Goal: Transaction & Acquisition: Subscribe to service/newsletter

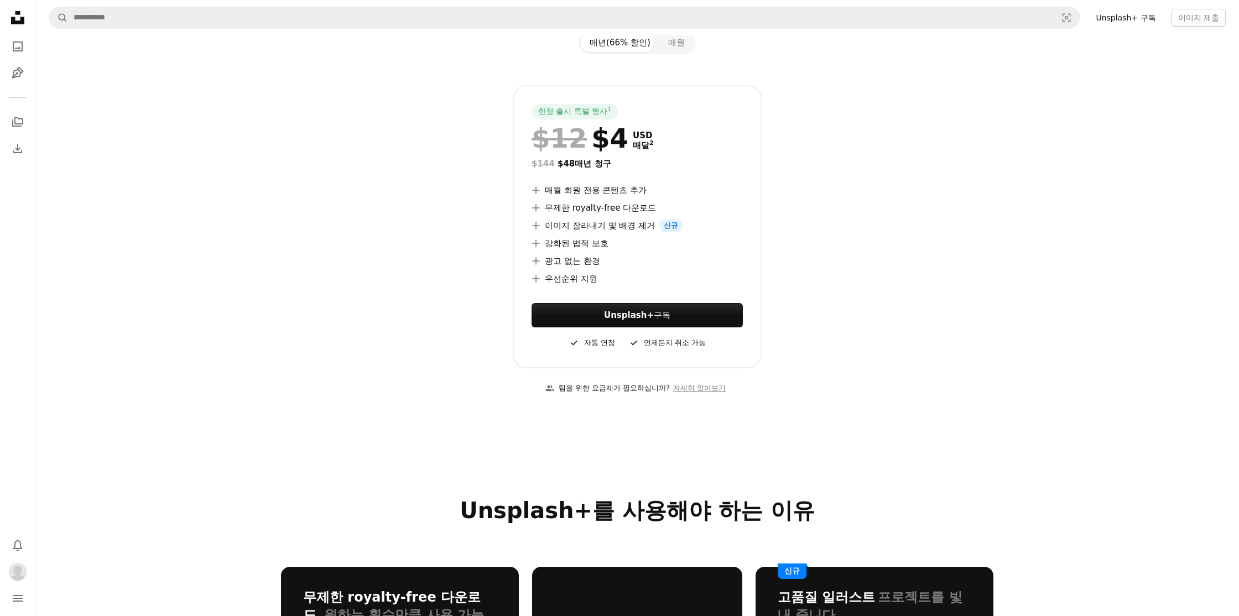
scroll to position [196, 0]
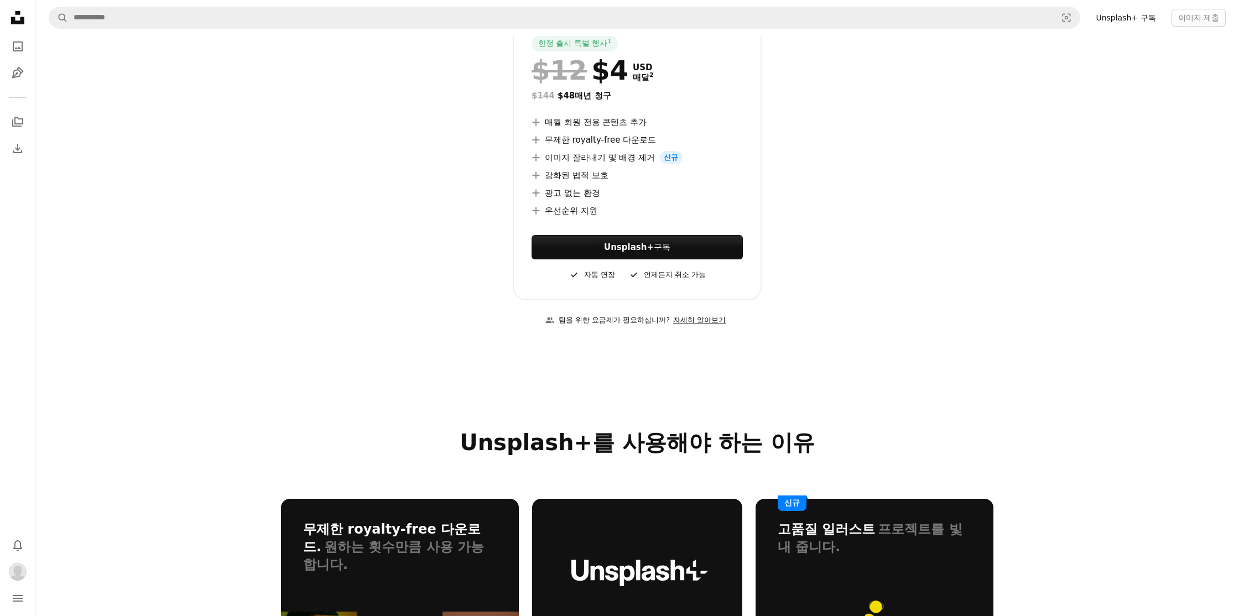
click at [700, 320] on link "자세히 알아보기" at bounding box center [699, 320] width 59 height 18
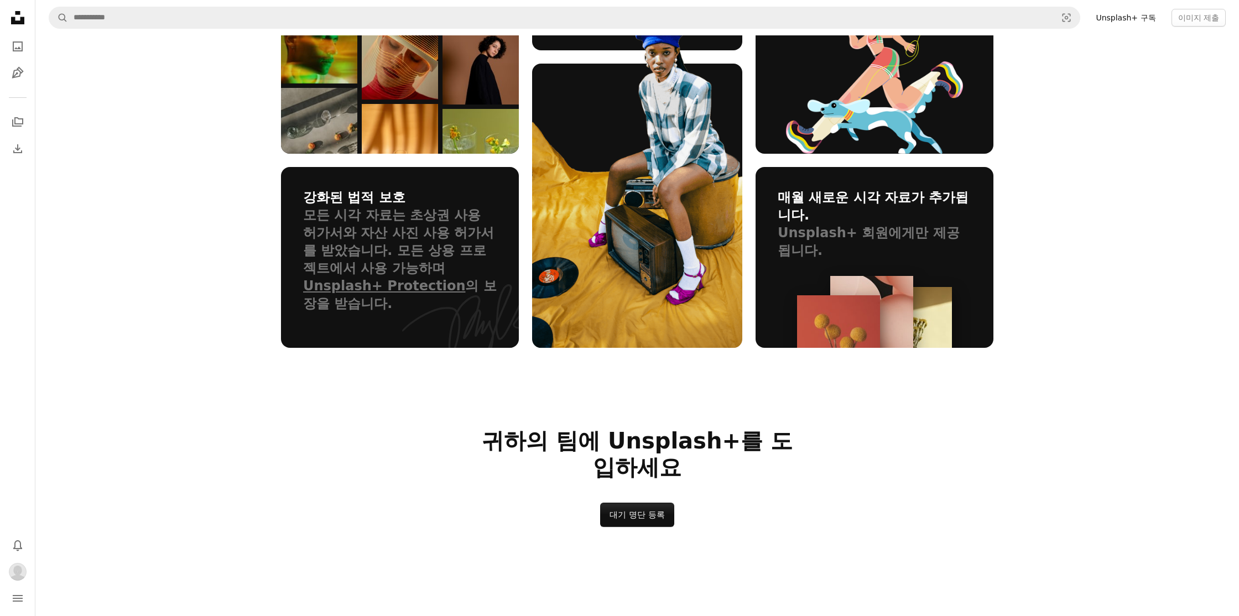
scroll to position [1219, 0]
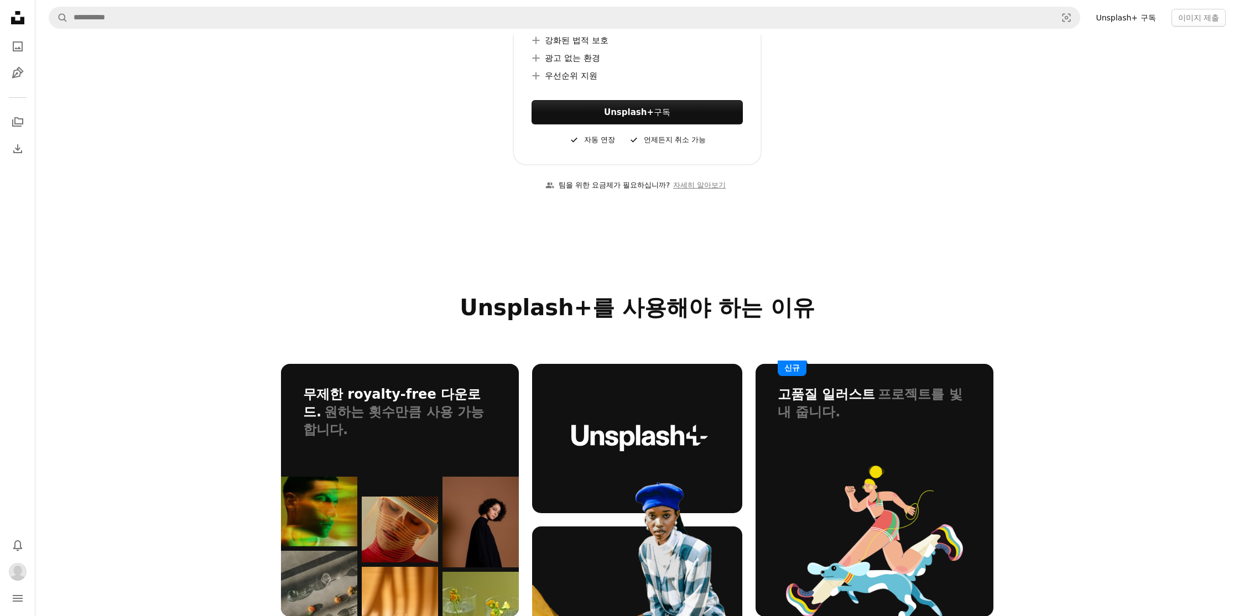
scroll to position [492, 0]
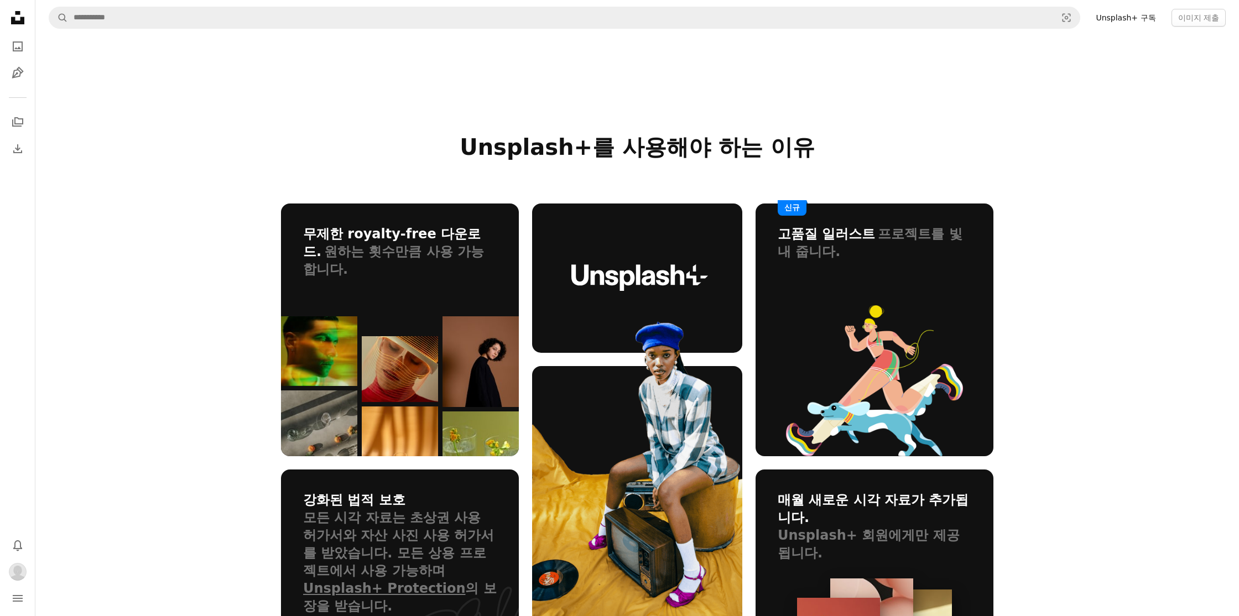
click at [1101, 18] on link "Unsplash+ 구독" at bounding box center [1125, 18] width 73 height 18
click at [1106, 17] on link "Unsplash+ 구독" at bounding box center [1125, 18] width 73 height 18
click at [1121, 18] on link "Unsplash+ 구독" at bounding box center [1125, 18] width 73 height 18
click at [1122, 14] on link "Unsplash+ 구독" at bounding box center [1125, 18] width 73 height 18
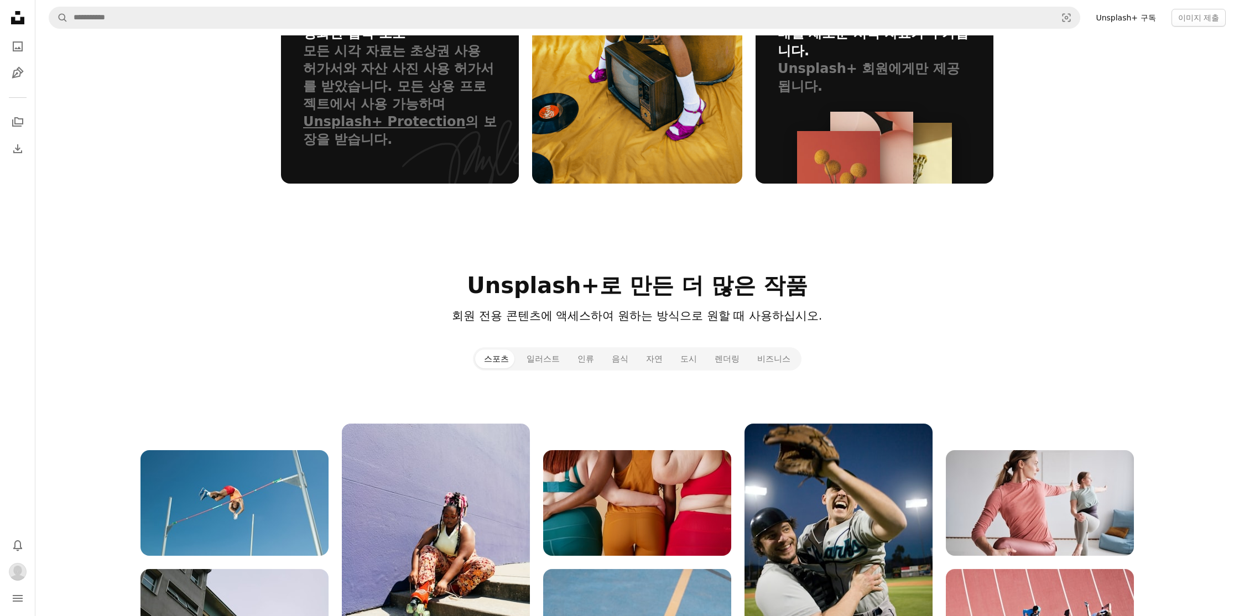
scroll to position [1178, 0]
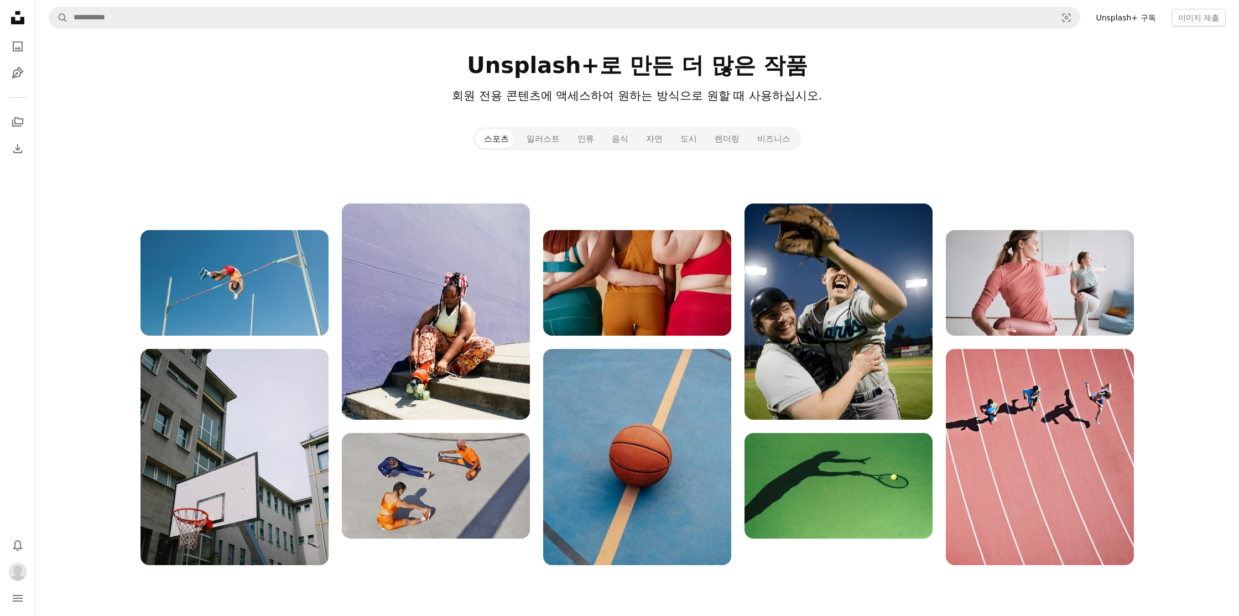
click at [1142, 19] on link "Unsplash+ 구독" at bounding box center [1125, 18] width 73 height 18
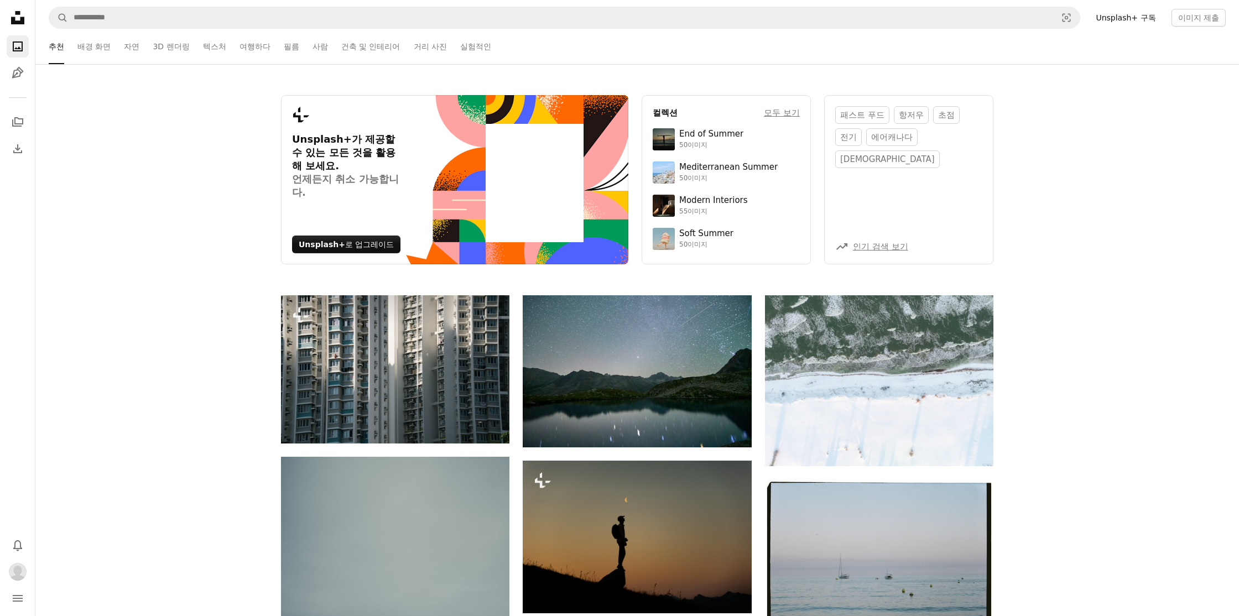
click at [1146, 22] on link "Unsplash+ 구독" at bounding box center [1125, 18] width 73 height 18
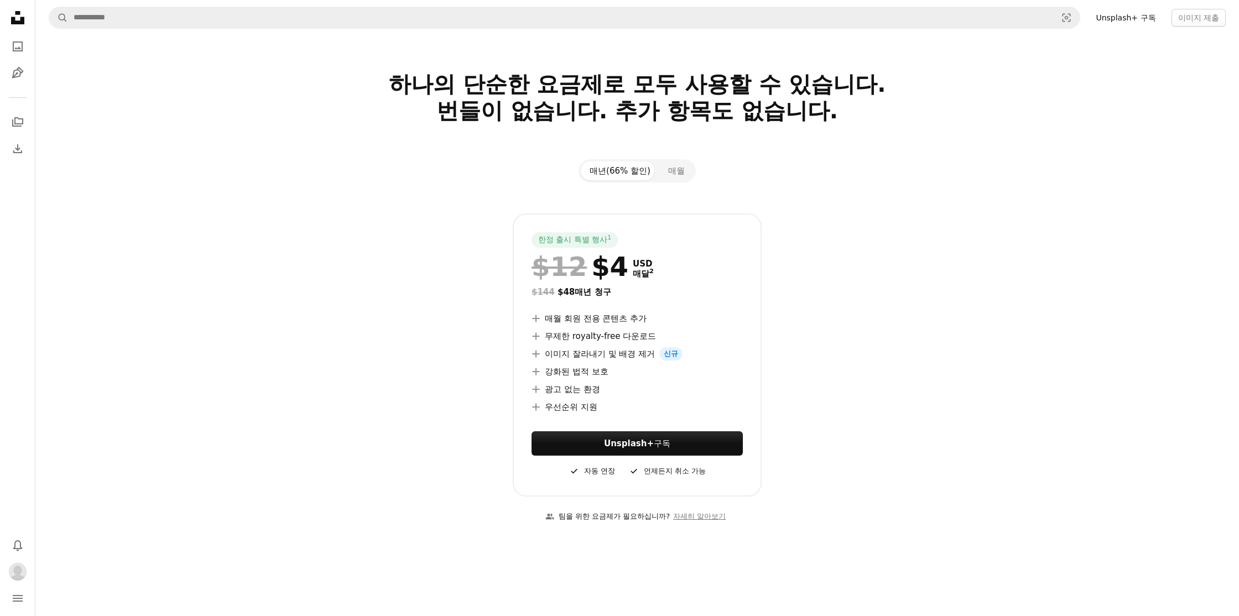
scroll to position [242, 0]
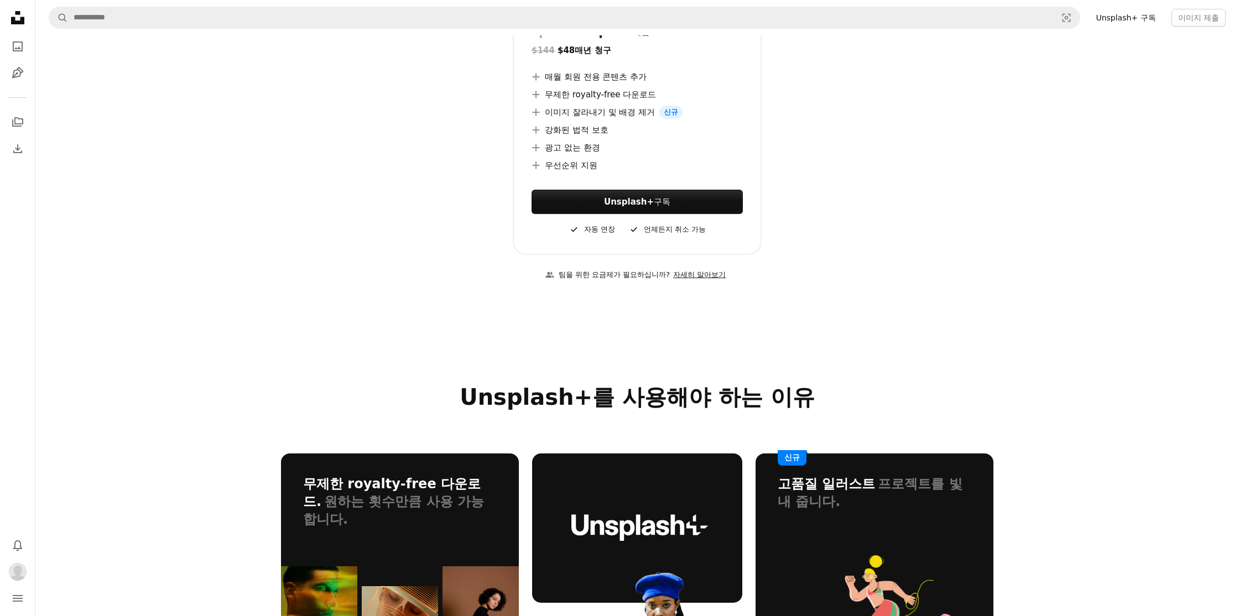
click at [693, 278] on link "자세히 알아보기" at bounding box center [699, 275] width 59 height 18
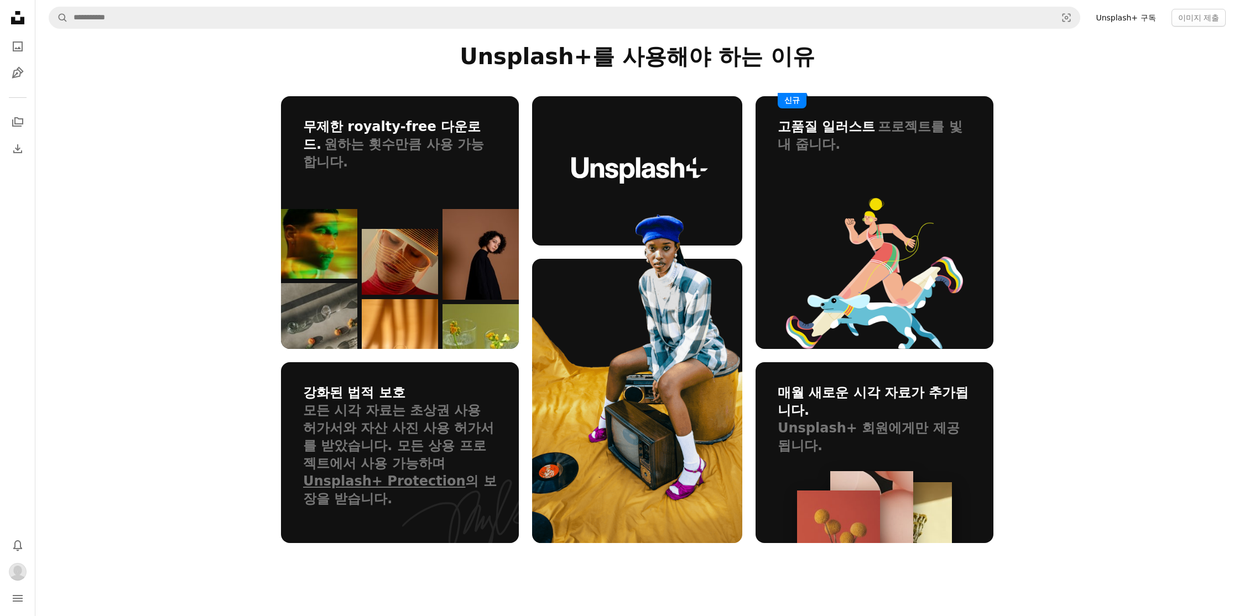
scroll to position [1521, 0]
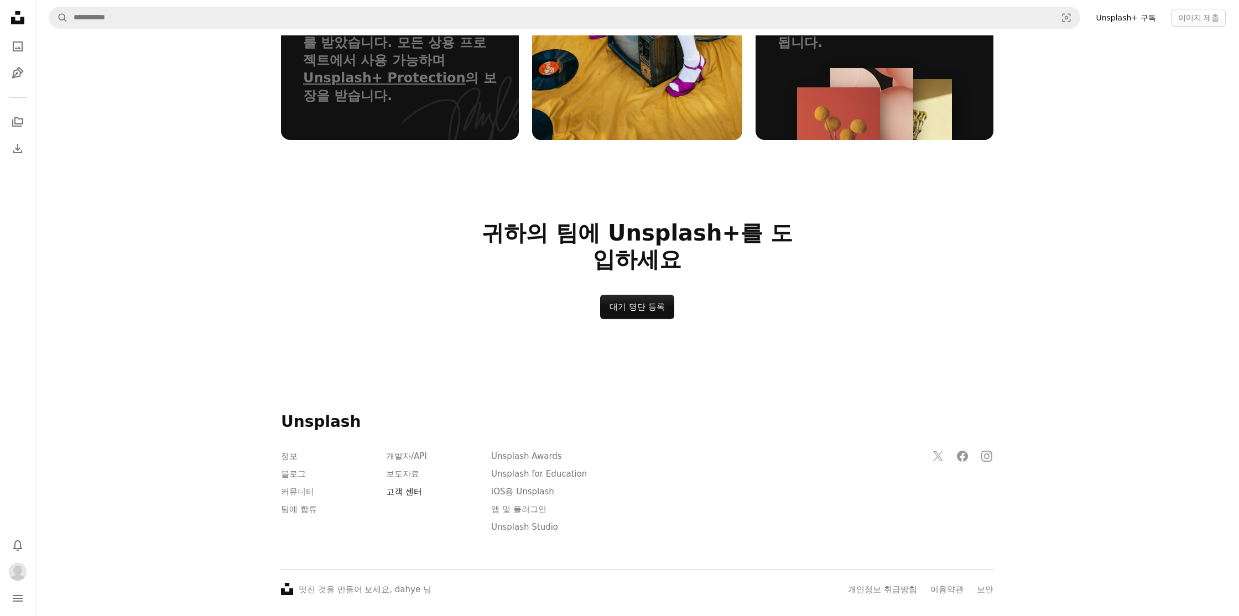
click at [404, 487] on link "고객 센터" at bounding box center [404, 492] width 36 height 10
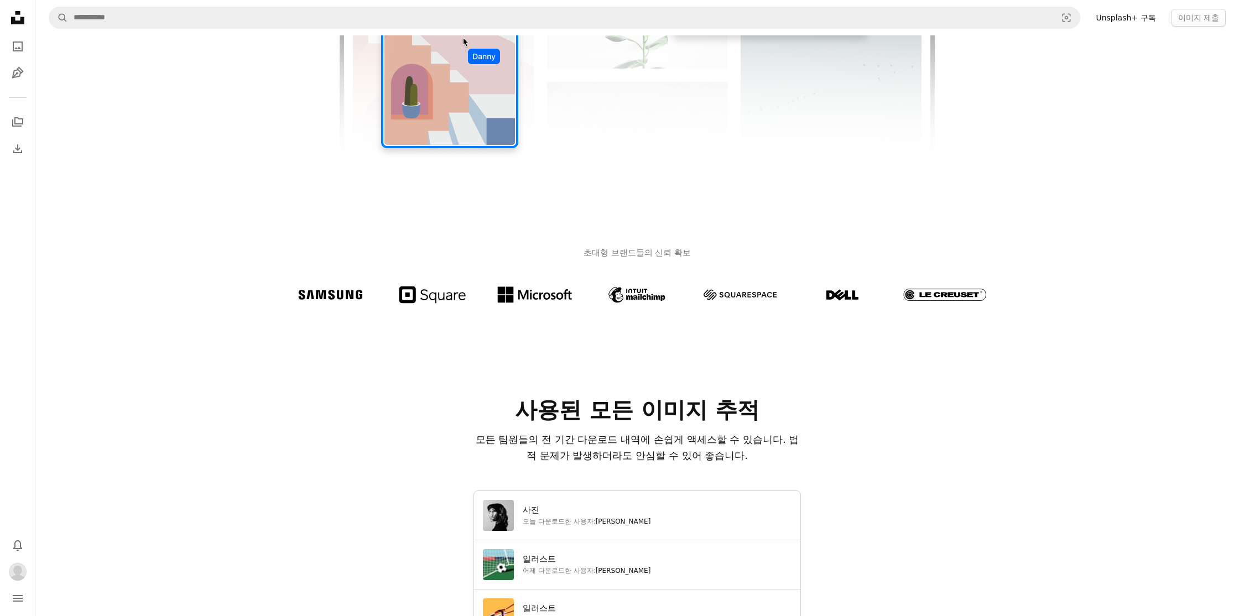
scroll to position [0, 0]
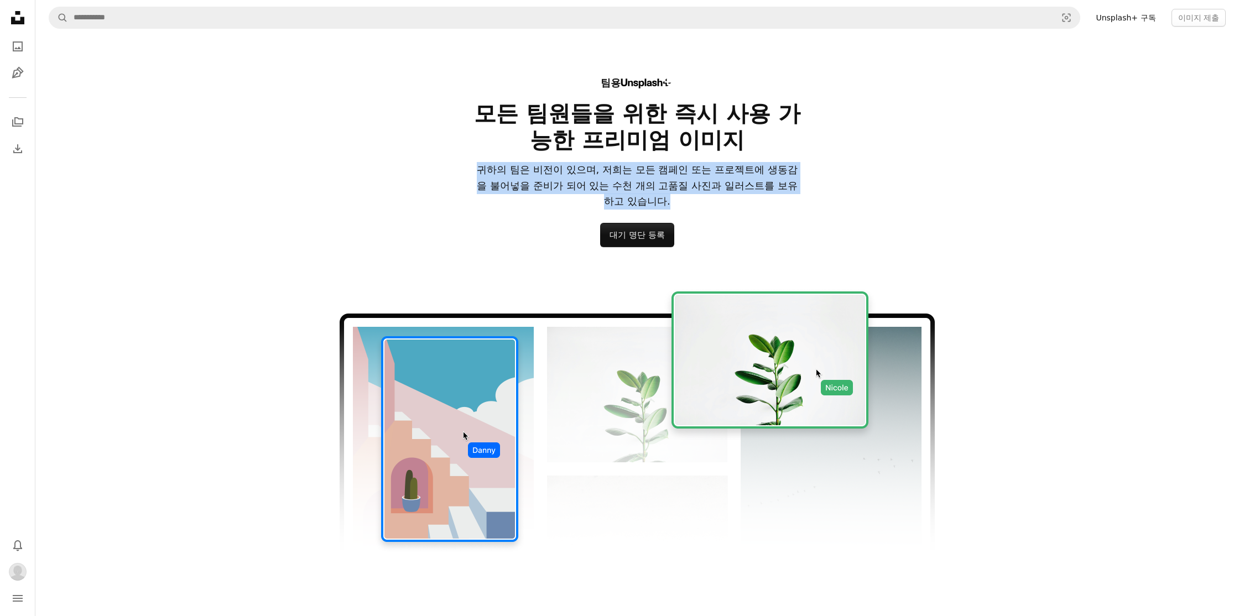
drag, startPoint x: 801, startPoint y: 152, endPoint x: 814, endPoint y: 185, distance: 36.0
drag, startPoint x: 814, startPoint y: 185, endPoint x: 765, endPoint y: 109, distance: 90.8
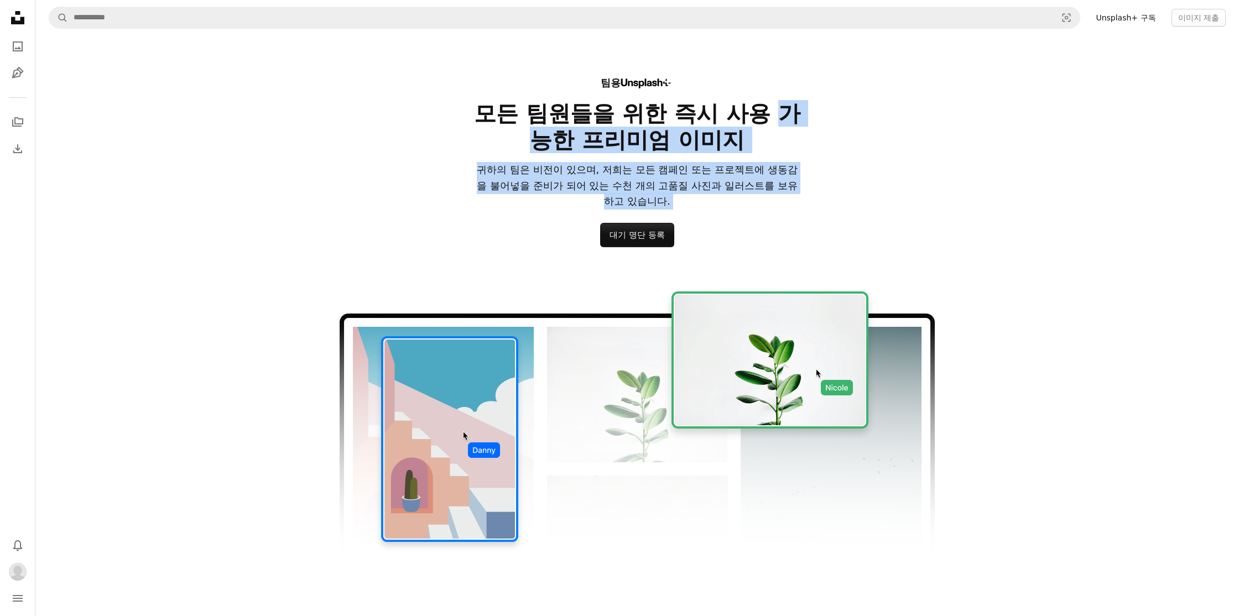
click at [765, 109] on h2 "모든 팀원들을 위한 즉시 사용 가능한 프리미엄 이미지" at bounding box center [636, 126] width 327 height 53
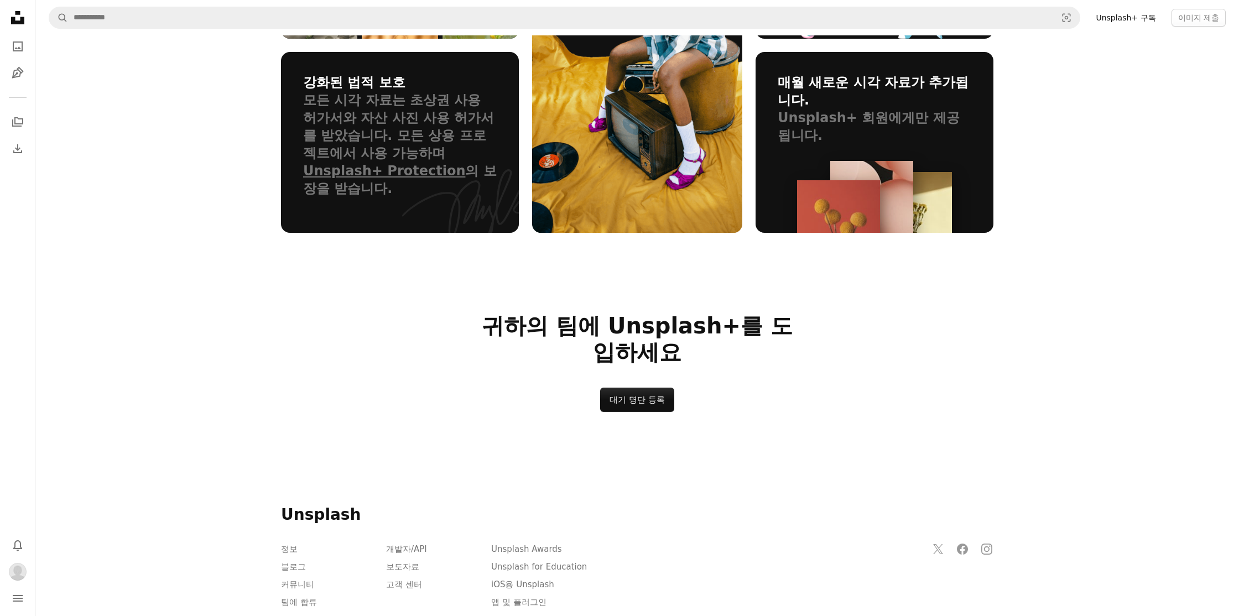
scroll to position [1521, 0]
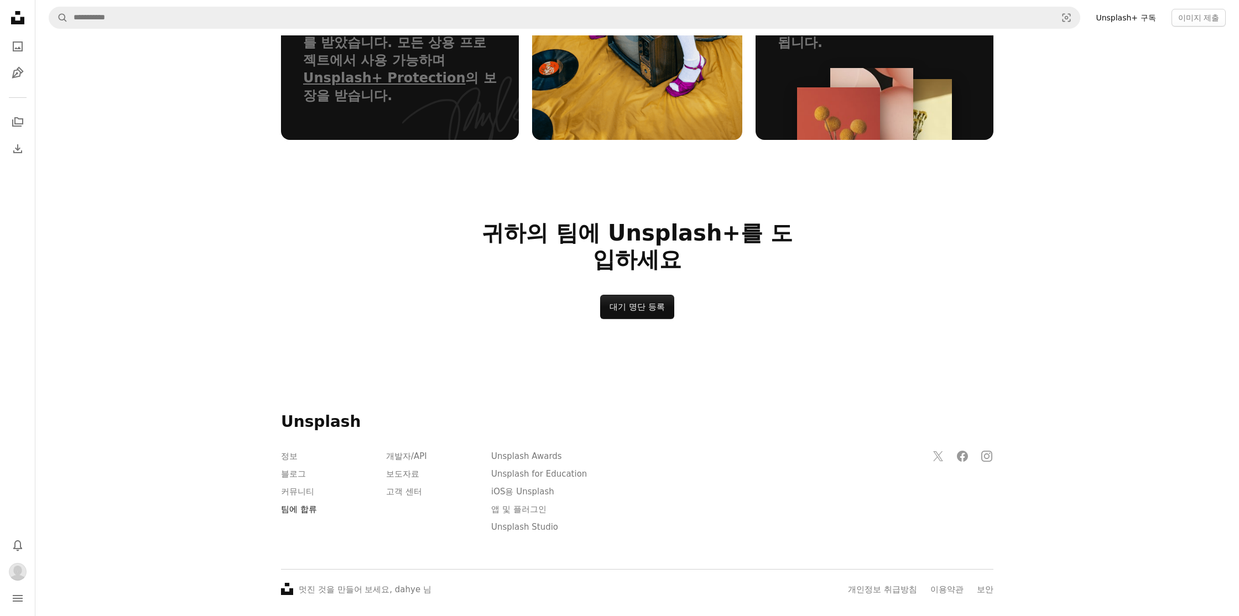
click at [288, 504] on link "팀에 합류" at bounding box center [299, 509] width 36 height 10
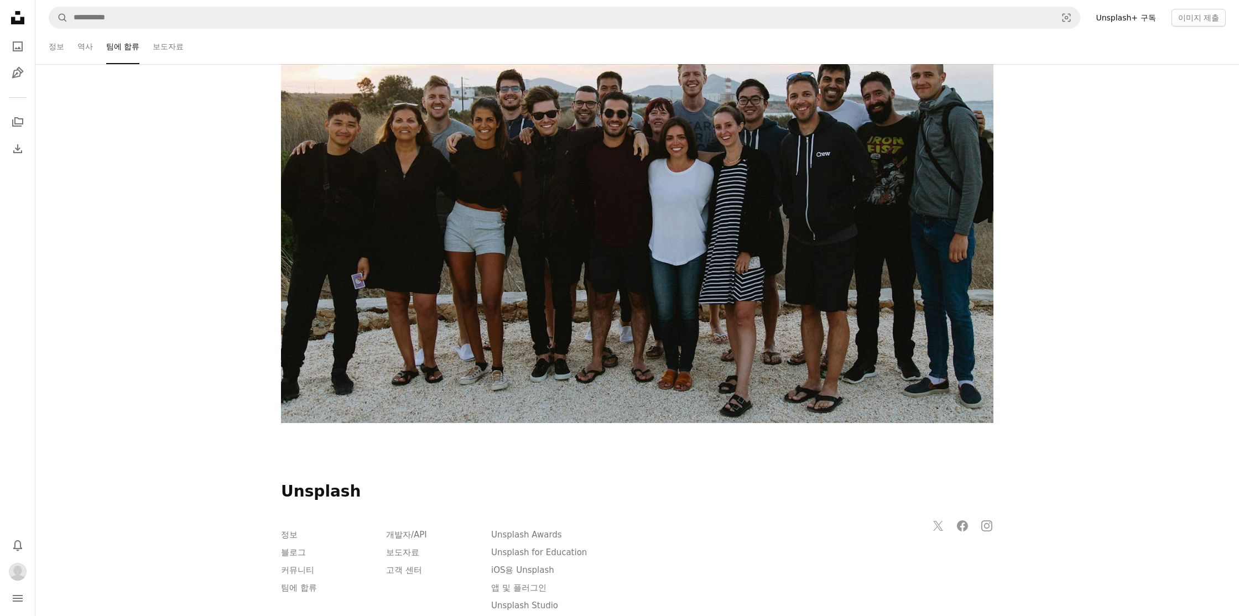
scroll to position [3767, 0]
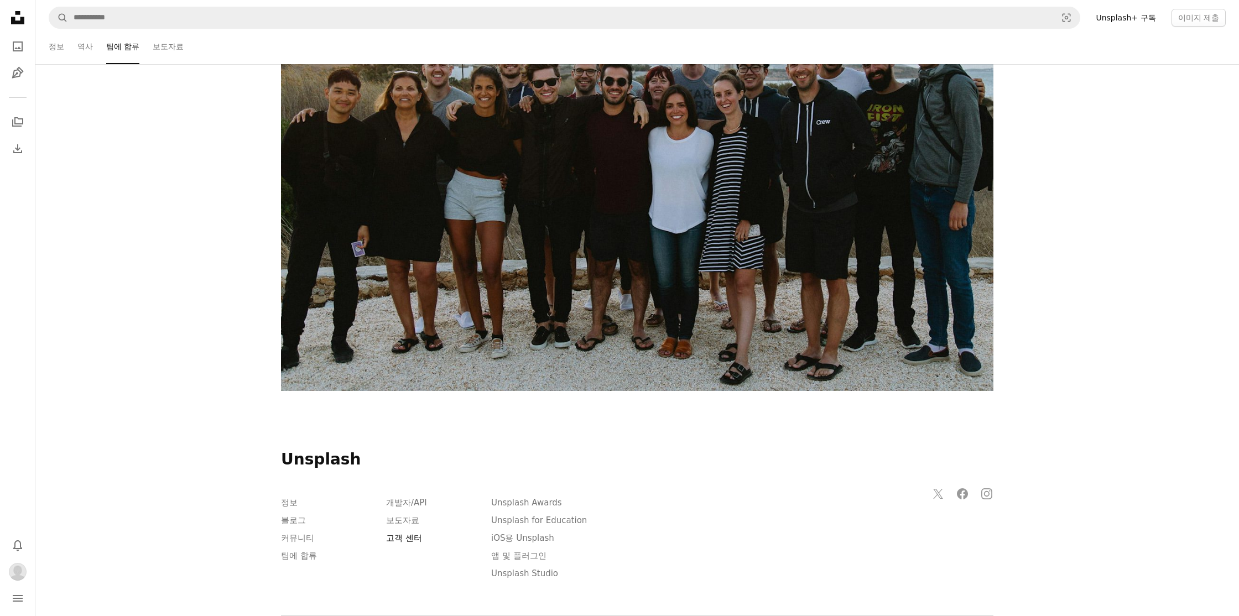
click at [408, 533] on link "고객 센터" at bounding box center [404, 538] width 36 height 10
